Goal: Navigation & Orientation: Understand site structure

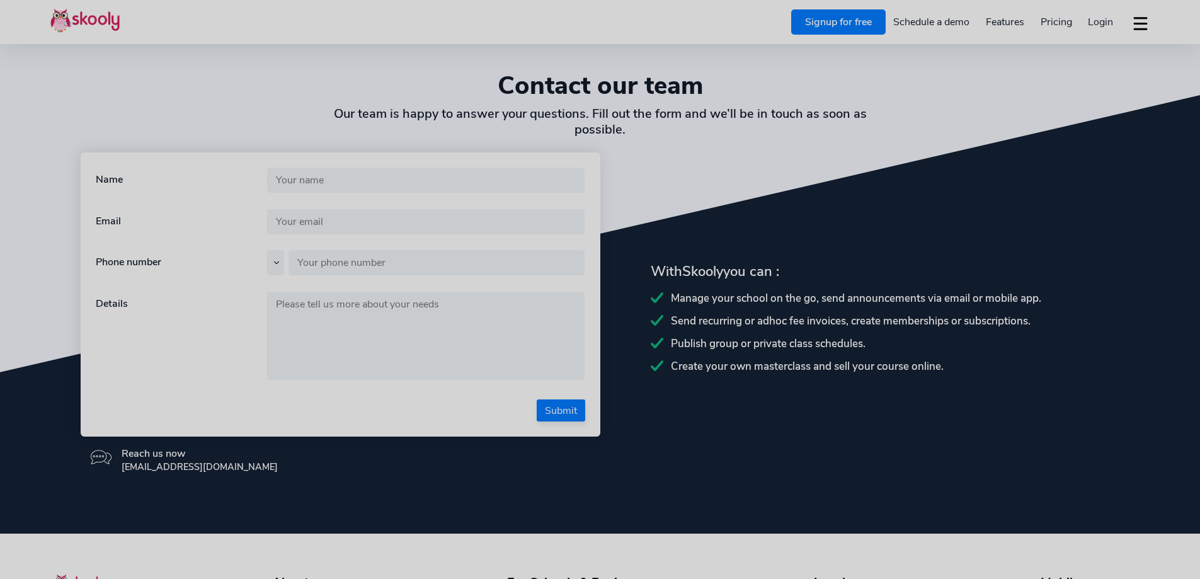
select select "en"
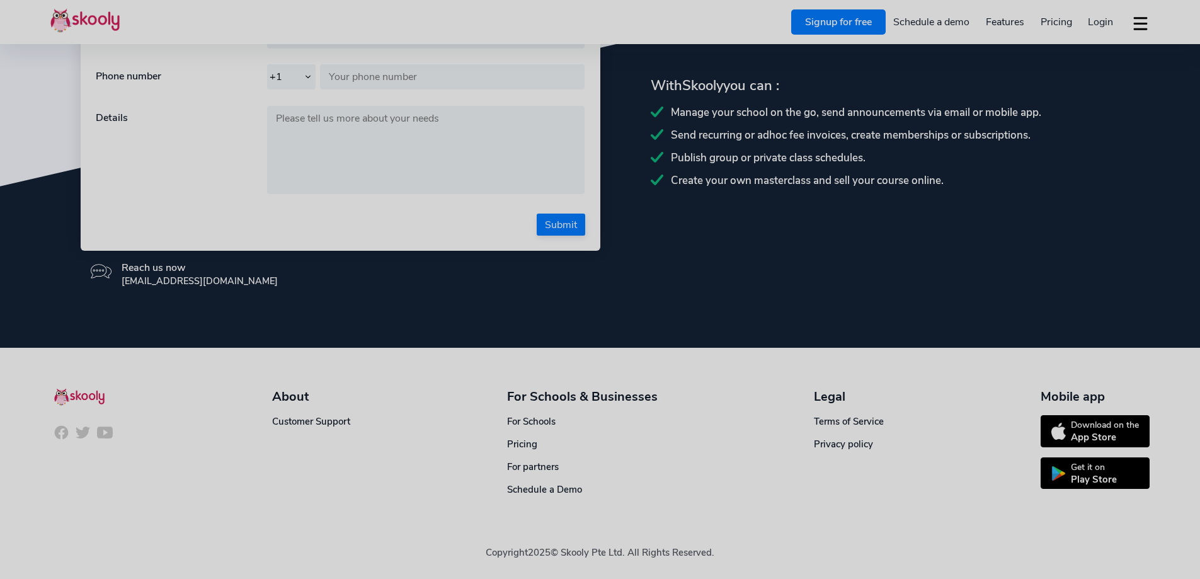
select select "63"
select select "Philippines"
select select "Asia/Manila"
click at [826, 437] on div "Legal Terms of Service Privacy policy" at bounding box center [849, 442] width 70 height 108
click at [843, 444] on link "Privacy policy" at bounding box center [843, 444] width 59 height 13
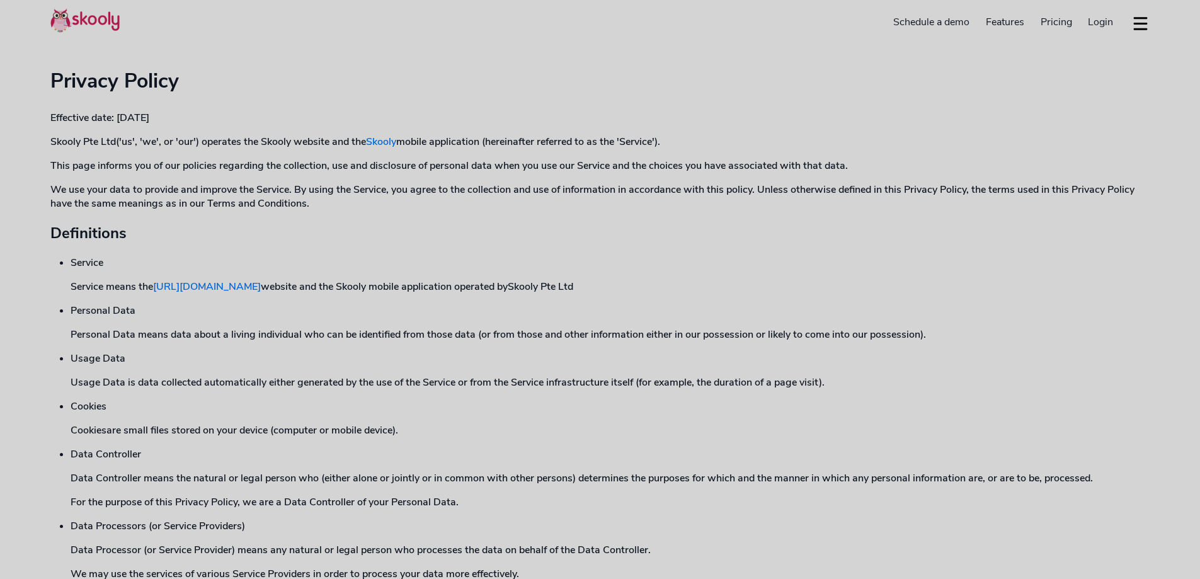
select select "en"
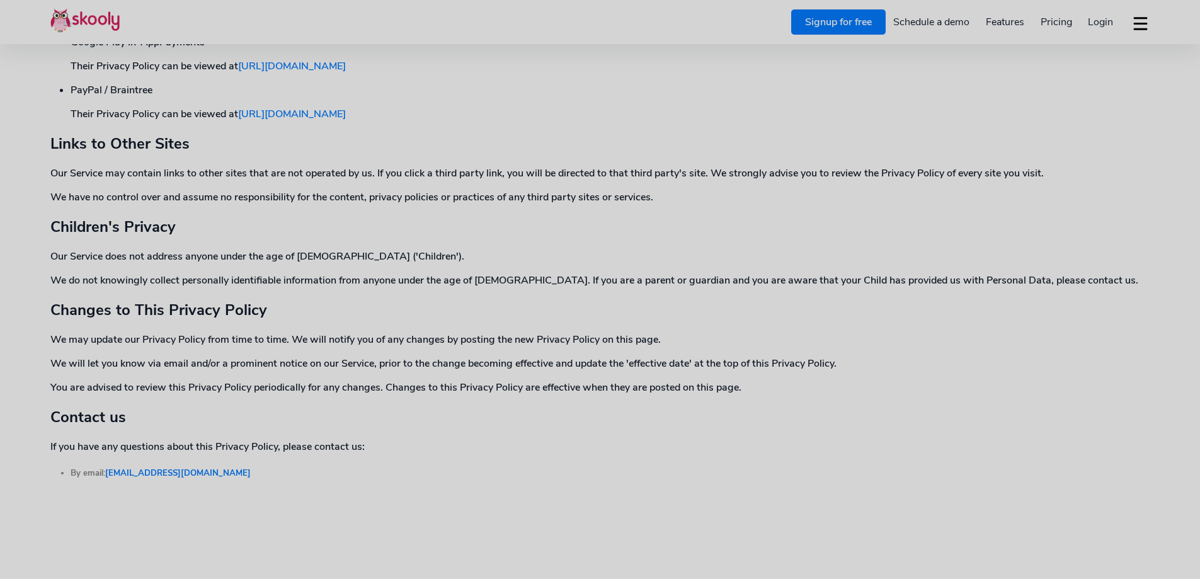
scroll to position [3679, 0]
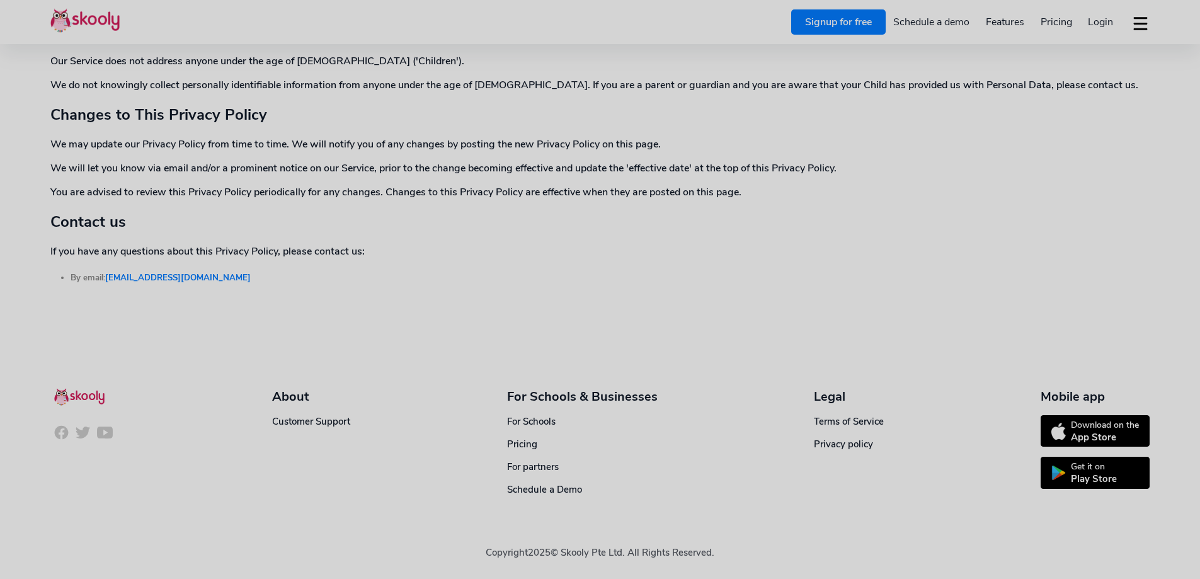
click at [837, 409] on div "Legal Terms of Service Privacy policy" at bounding box center [849, 442] width 70 height 108
click at [835, 418] on link "Terms of Service" at bounding box center [849, 421] width 70 height 13
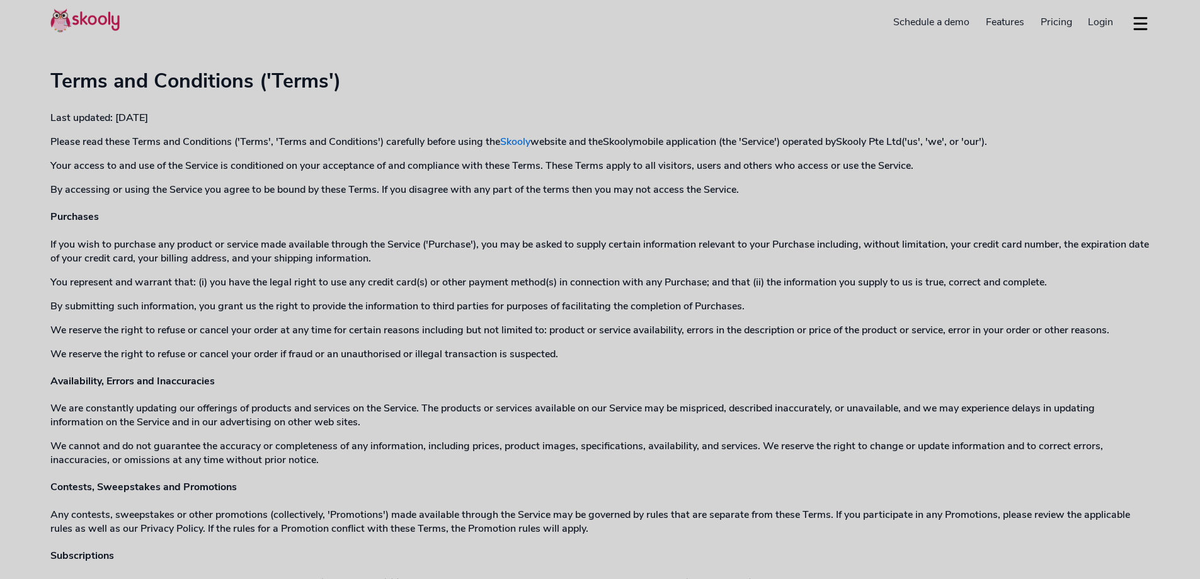
select select "en"
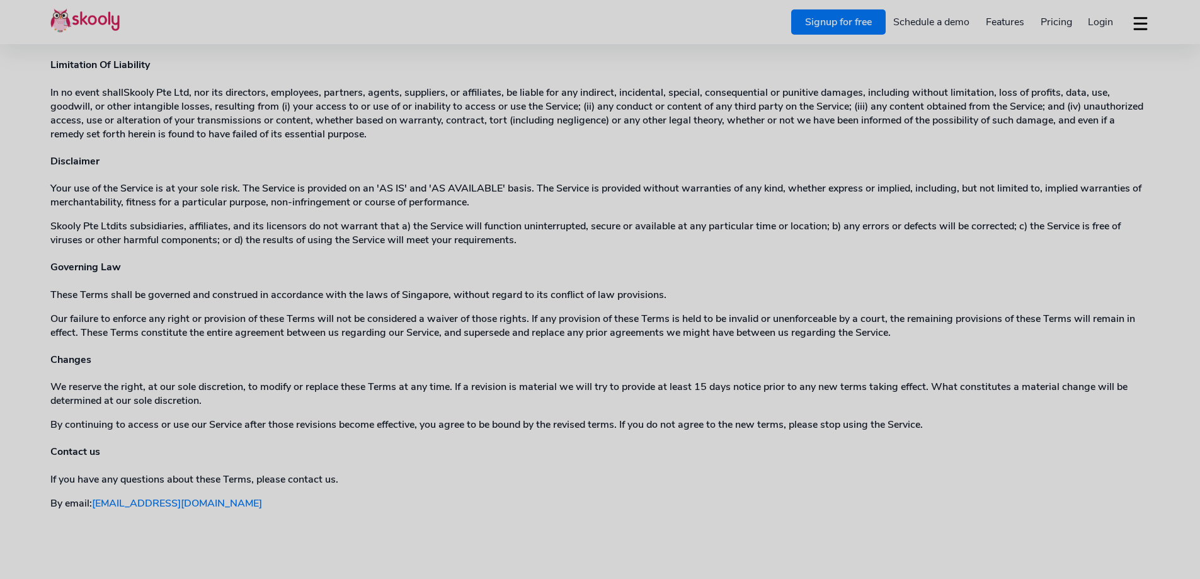
scroll to position [1585, 0]
